Goal: Check status

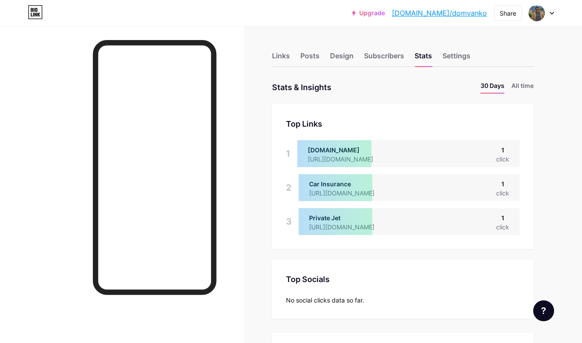
scroll to position [343, 582]
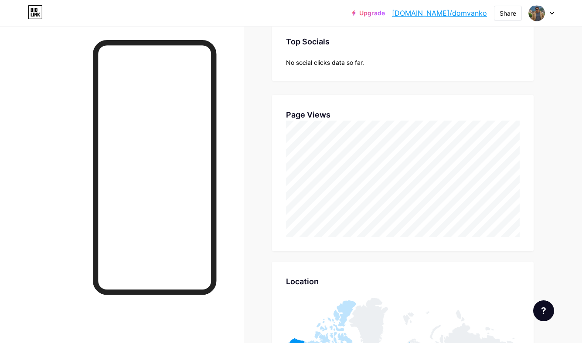
scroll to position [239, 0]
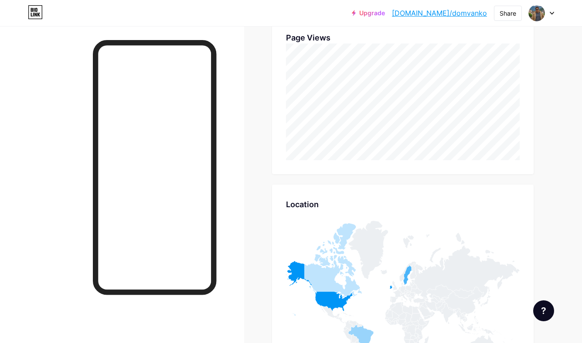
scroll to position [317, 0]
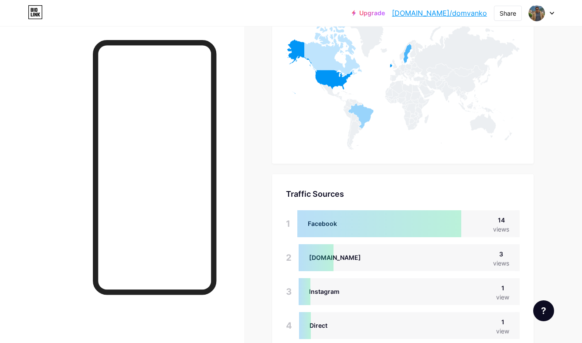
scroll to position [442, 0]
